Goal: Transaction & Acquisition: Download file/media

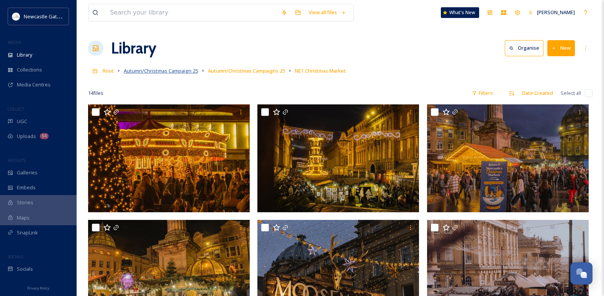
click at [167, 72] on span "Autumn/Christmas Campaign 25" at bounding box center [161, 70] width 74 height 7
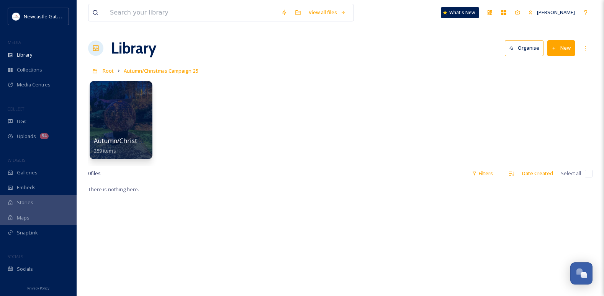
click at [118, 119] on div at bounding box center [121, 120] width 62 height 78
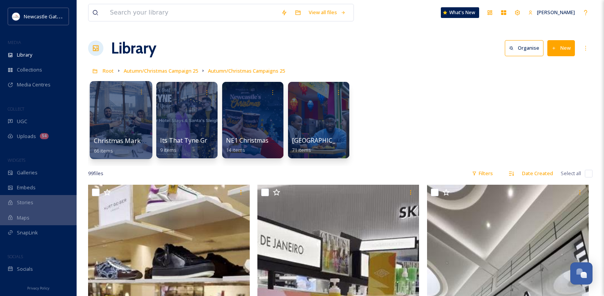
click at [126, 134] on div at bounding box center [121, 120] width 62 height 78
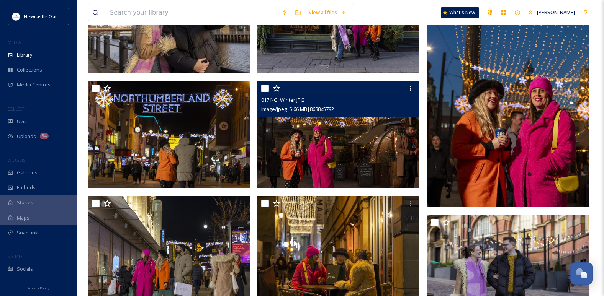
scroll to position [153, 0]
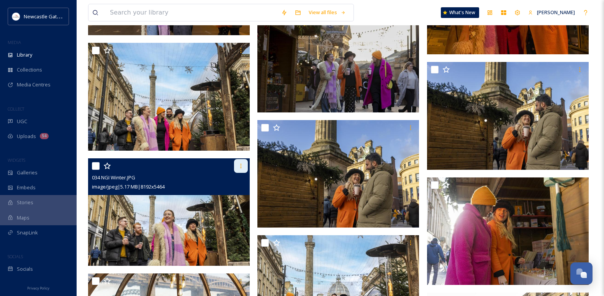
scroll to position [1723, 0]
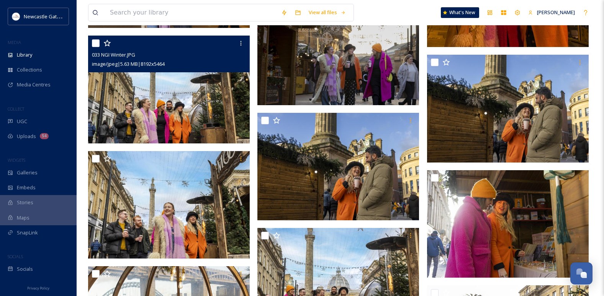
click at [191, 120] on img at bounding box center [169, 90] width 162 height 108
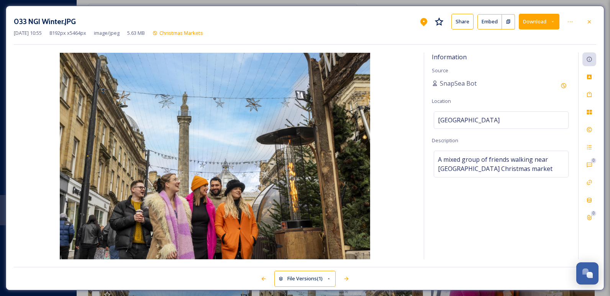
click at [541, 25] on button "Download" at bounding box center [539, 22] width 41 height 16
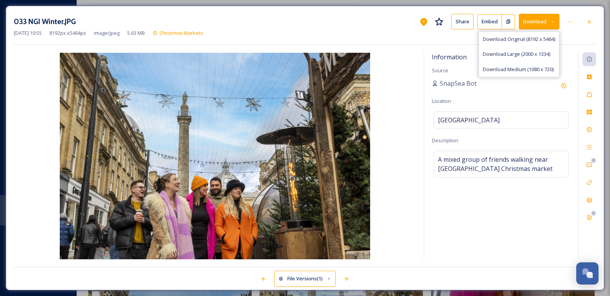
click at [532, 22] on button "Download" at bounding box center [539, 22] width 41 height 16
click at [552, 23] on icon at bounding box center [552, 21] width 5 height 5
click at [393, 29] on div "033 NGI Winter.JPG Share Embed Download Download Original (8192 x 5464) Downloa…" at bounding box center [305, 22] width 582 height 16
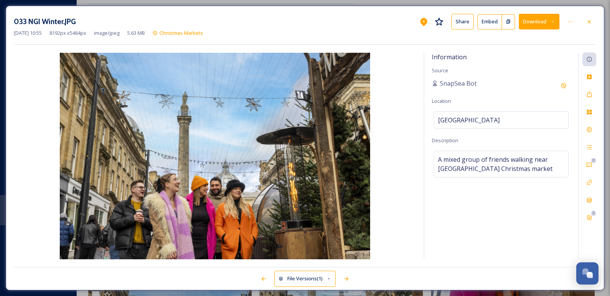
click at [530, 22] on button "Download" at bounding box center [539, 22] width 41 height 16
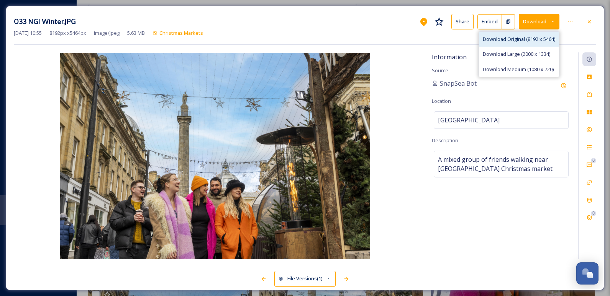
click at [520, 41] on span "Download Original (8192 x 5464)" at bounding box center [519, 39] width 72 height 7
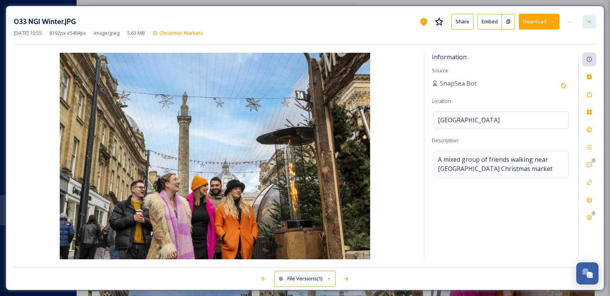
click at [593, 19] on div at bounding box center [589, 22] width 14 height 14
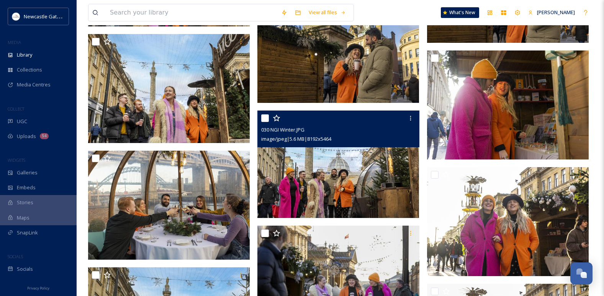
scroll to position [1877, 0]
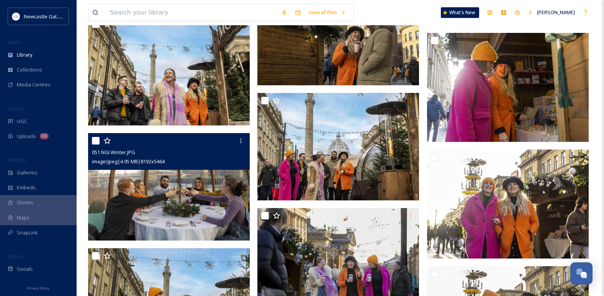
click at [204, 183] on img at bounding box center [169, 187] width 162 height 108
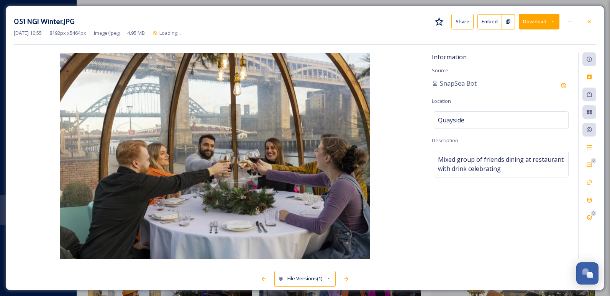
click at [523, 19] on button "Download" at bounding box center [539, 22] width 41 height 16
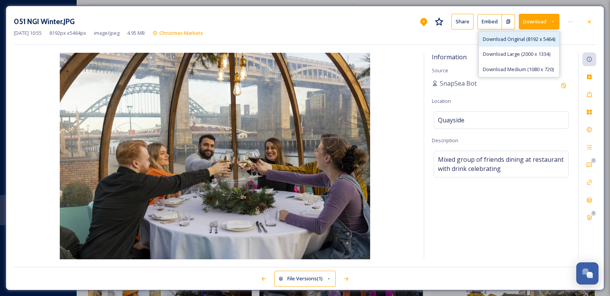
click at [526, 37] on span "Download Original (8192 x 5464)" at bounding box center [519, 39] width 72 height 7
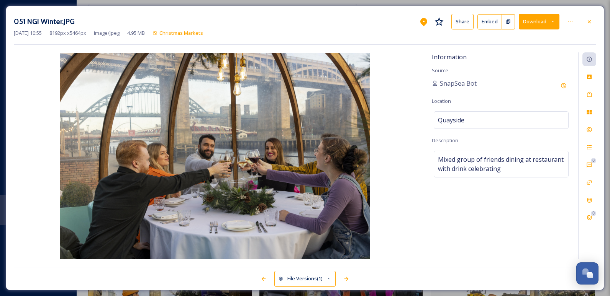
click at [385, 14] on div "051 NGI Winter.JPG Share Embed Download" at bounding box center [305, 22] width 582 height 16
click at [594, 21] on div at bounding box center [589, 22] width 14 height 14
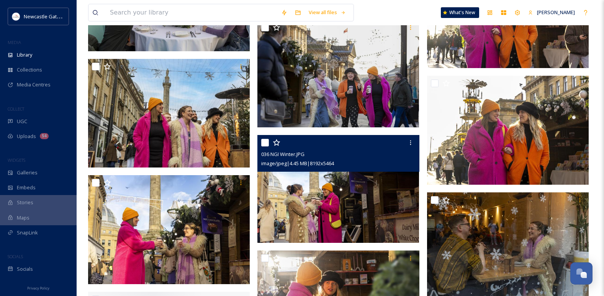
scroll to position [2068, 0]
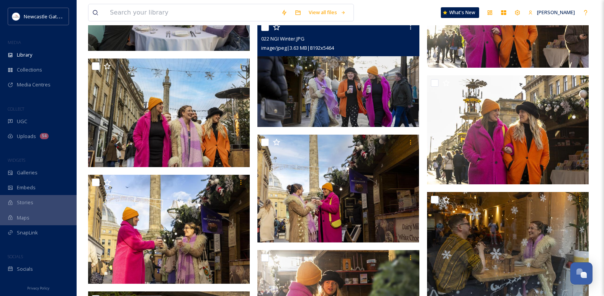
click at [358, 126] on img at bounding box center [338, 74] width 162 height 108
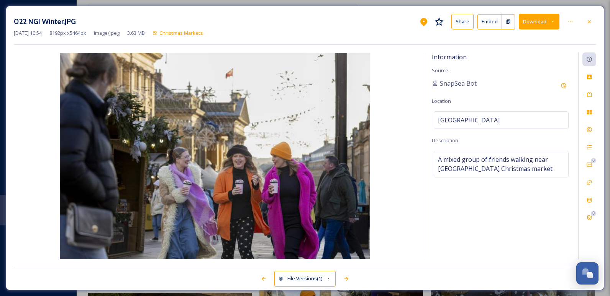
click at [535, 28] on button "Download" at bounding box center [539, 22] width 41 height 16
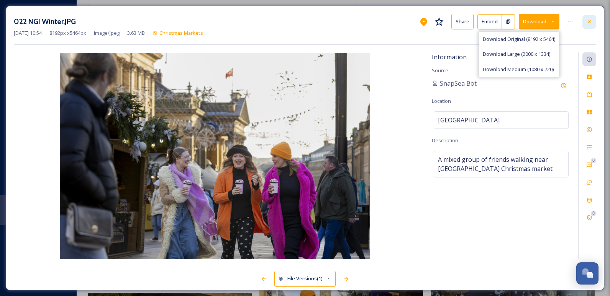
click at [592, 25] on div at bounding box center [589, 22] width 14 height 14
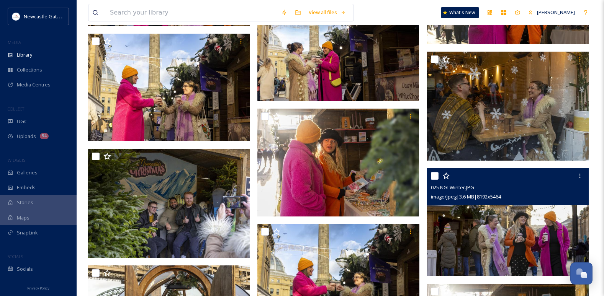
scroll to position [2260, 0]
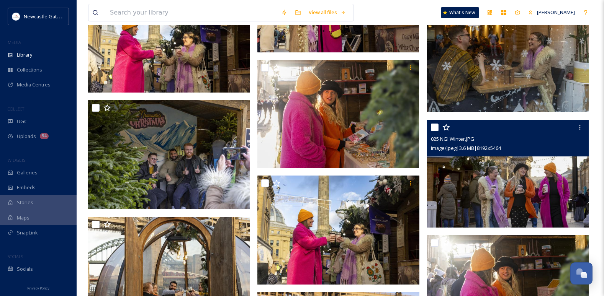
click at [497, 188] on img at bounding box center [508, 174] width 162 height 108
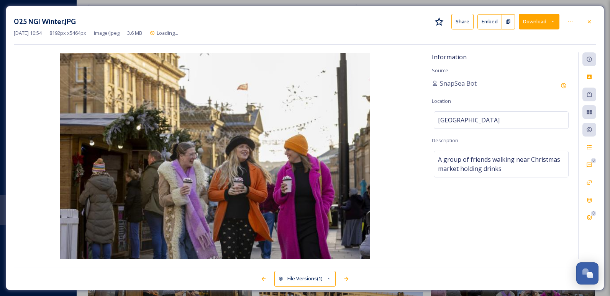
click at [541, 25] on button "Download" at bounding box center [539, 22] width 41 height 16
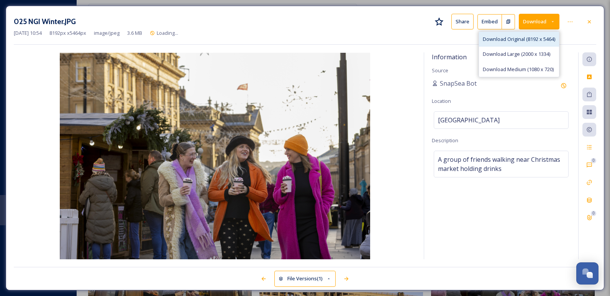
click at [507, 38] on span "Download Original (8192 x 5464)" at bounding box center [519, 39] width 72 height 7
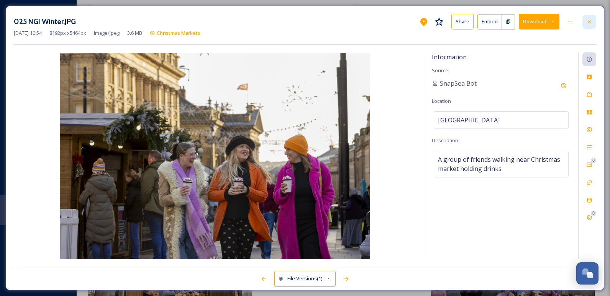
click at [589, 21] on icon at bounding box center [588, 21] width 3 height 3
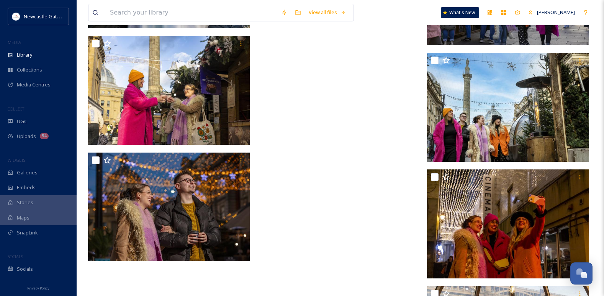
scroll to position [2719, 0]
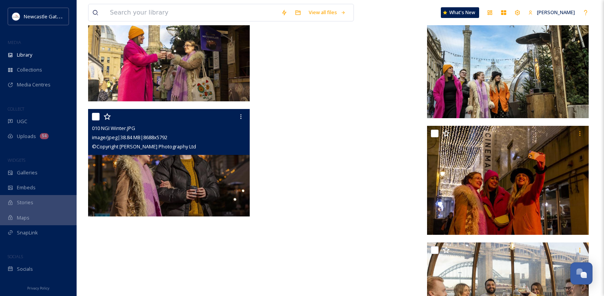
click at [211, 167] on img at bounding box center [169, 163] width 162 height 108
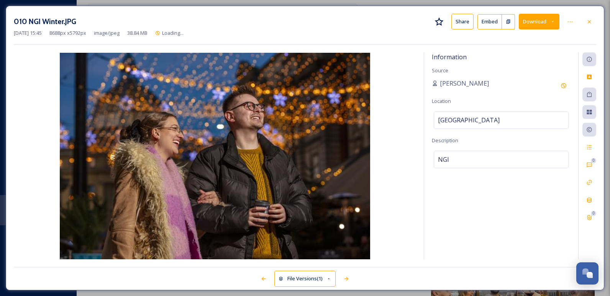
click at [542, 17] on button "Download" at bounding box center [539, 22] width 41 height 16
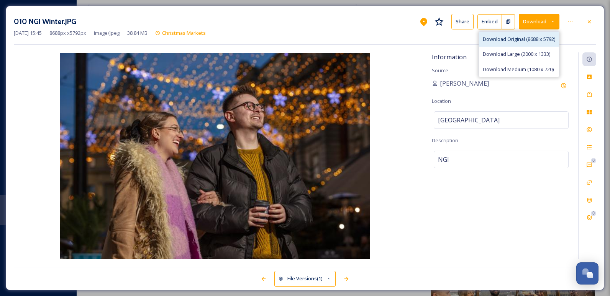
click at [520, 39] on span "Download Original (8688 x 5792)" at bounding box center [519, 39] width 72 height 7
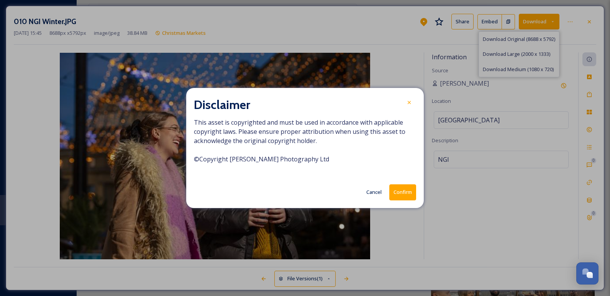
click at [410, 198] on button "Confirm" at bounding box center [402, 193] width 27 height 16
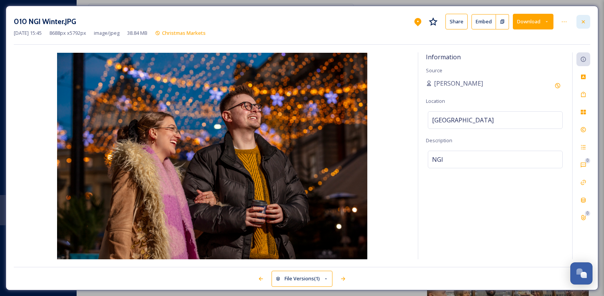
click at [583, 20] on icon at bounding box center [583, 22] width 6 height 6
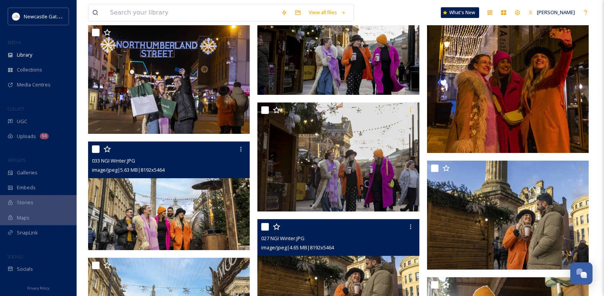
scroll to position [1677, 0]
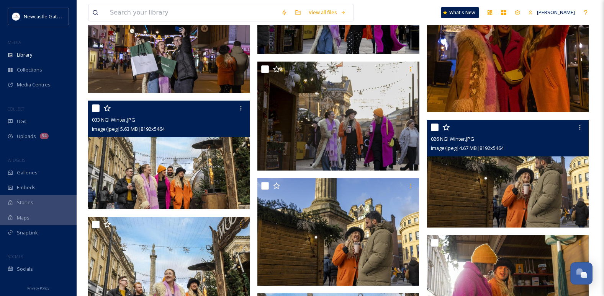
click at [502, 185] on img at bounding box center [508, 174] width 162 height 108
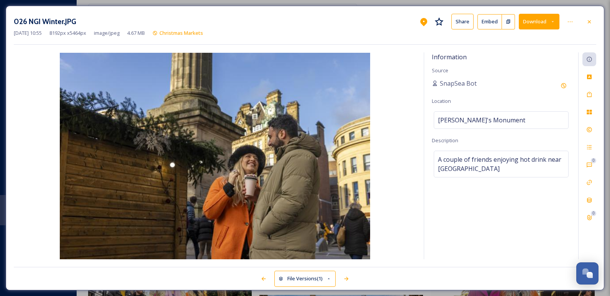
click at [537, 23] on button "Download" at bounding box center [539, 22] width 41 height 16
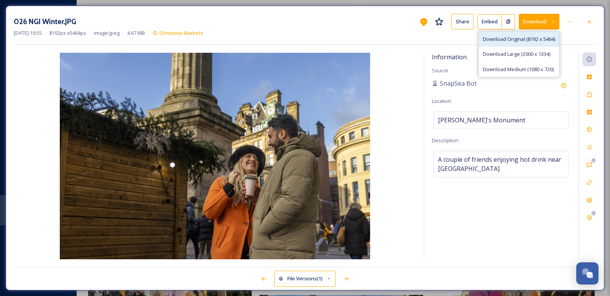
click at [524, 38] on span "Download Original (8192 x 5464)" at bounding box center [519, 39] width 72 height 7
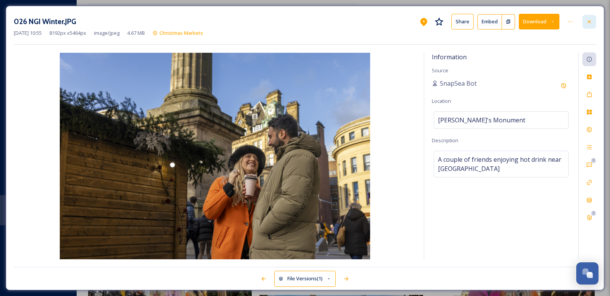
click at [586, 24] on icon at bounding box center [589, 22] width 6 height 6
